Goal: Task Accomplishment & Management: Manage account settings

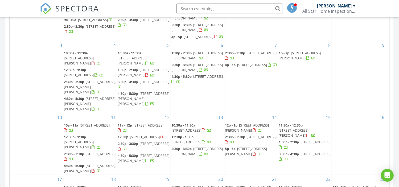
scroll to position [101, 0]
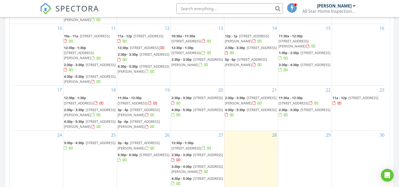
click at [93, 140] on span "[STREET_ADDRESS]" at bounding box center [101, 142] width 30 height 5
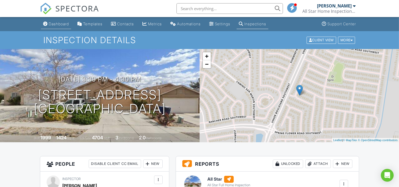
click at [58, 20] on link "Dashboard" at bounding box center [56, 24] width 30 height 10
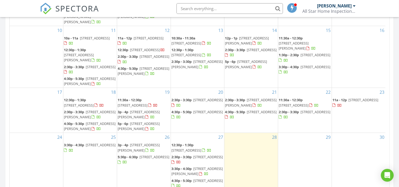
scroll to position [319, 0]
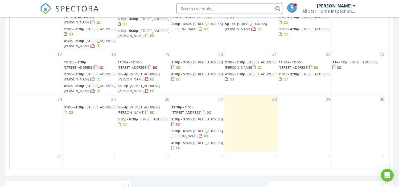
click at [139, 105] on span "[STREET_ADDRESS][PERSON_NAME]" at bounding box center [139, 110] width 42 height 10
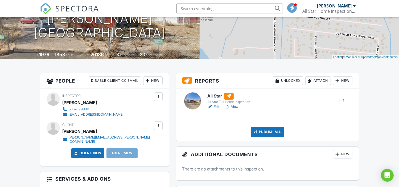
scroll to position [106, 0]
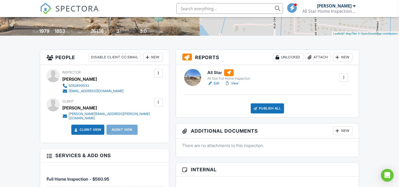
click at [216, 84] on link "Edit" at bounding box center [213, 83] width 12 height 5
